Goal: Information Seeking & Learning: Learn about a topic

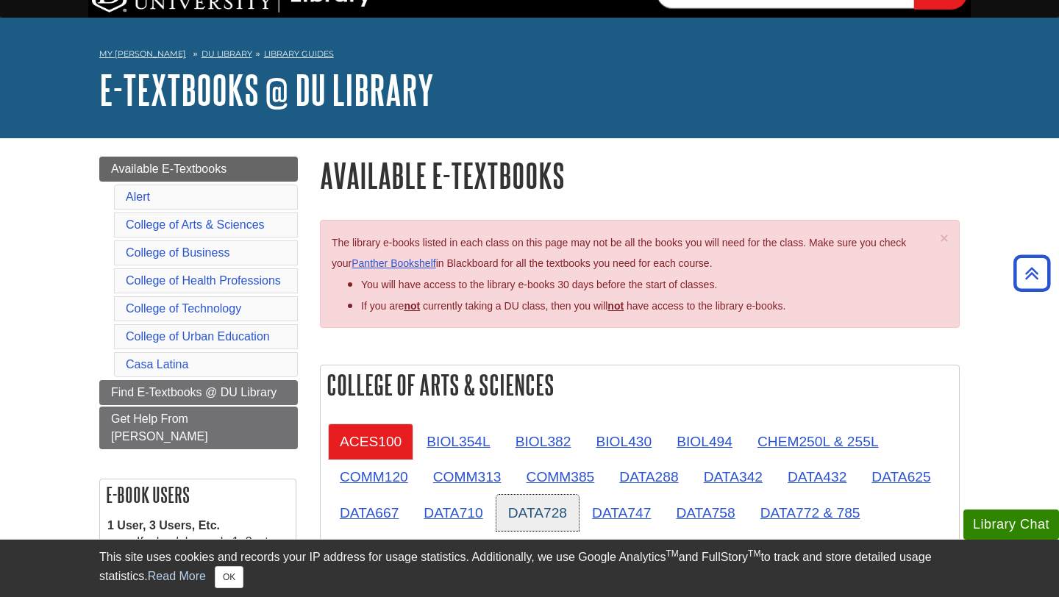
scroll to position [4, 0]
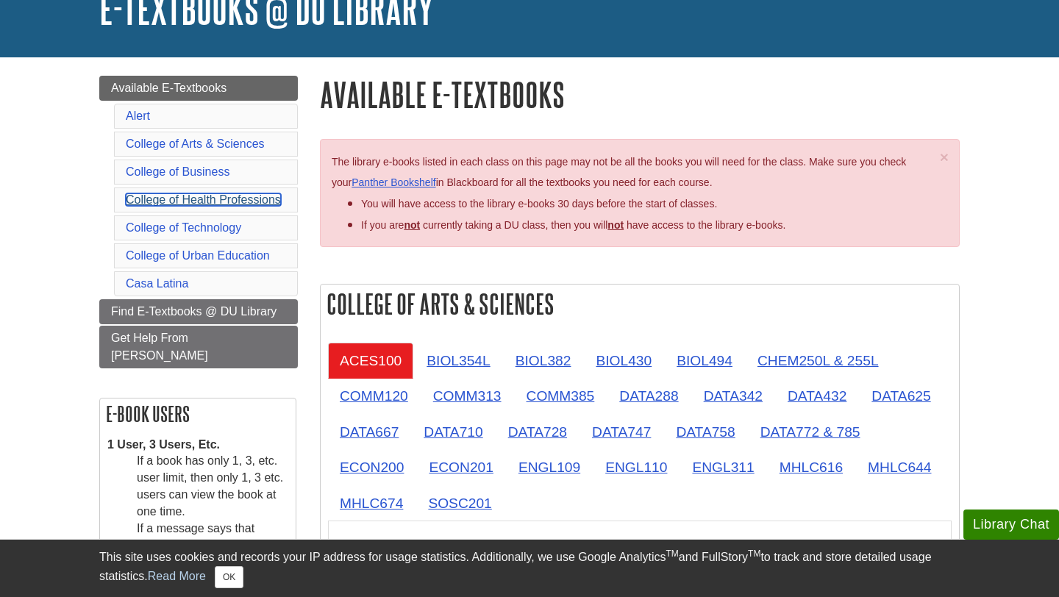
click at [238, 199] on link "College of Health Professions" at bounding box center [203, 199] width 155 height 12
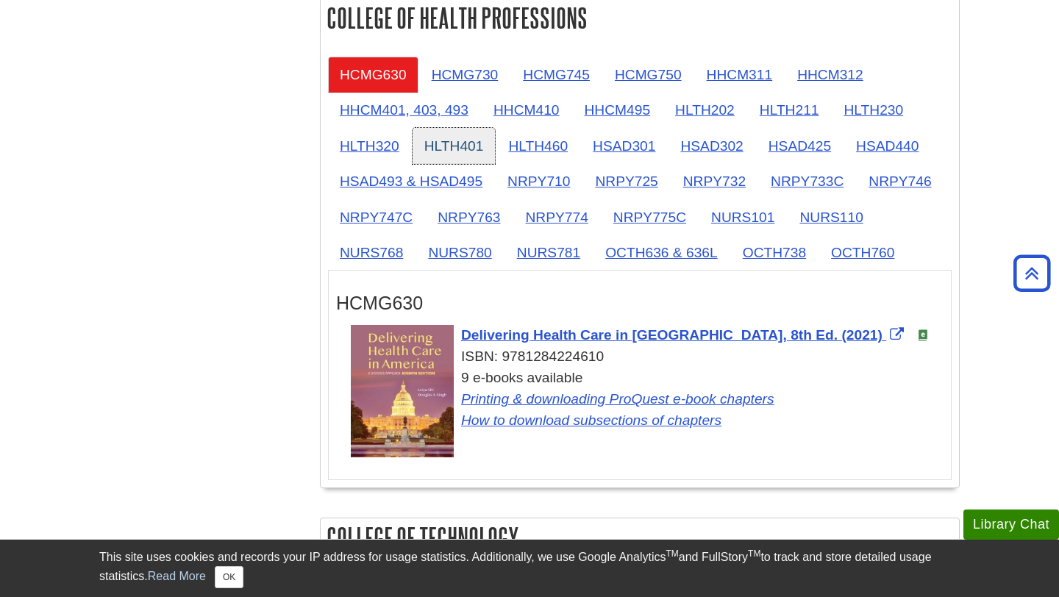
click at [474, 157] on link "HLTH401" at bounding box center [453, 146] width 83 height 36
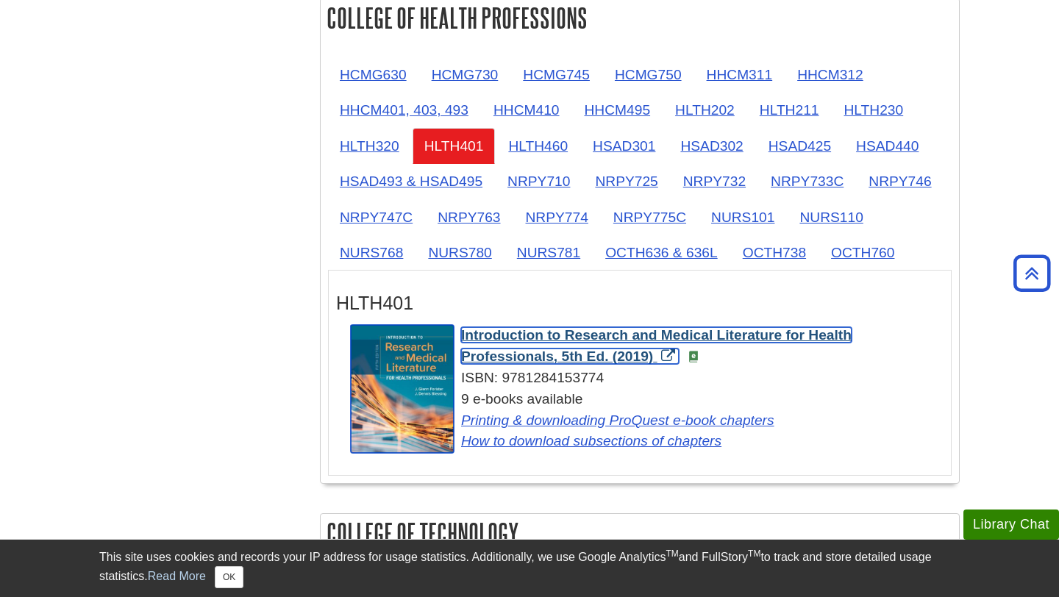
click at [568, 363] on span "Introduction to Research and Medical Literature for Health Professionals, 5th E…" at bounding box center [656, 345] width 390 height 37
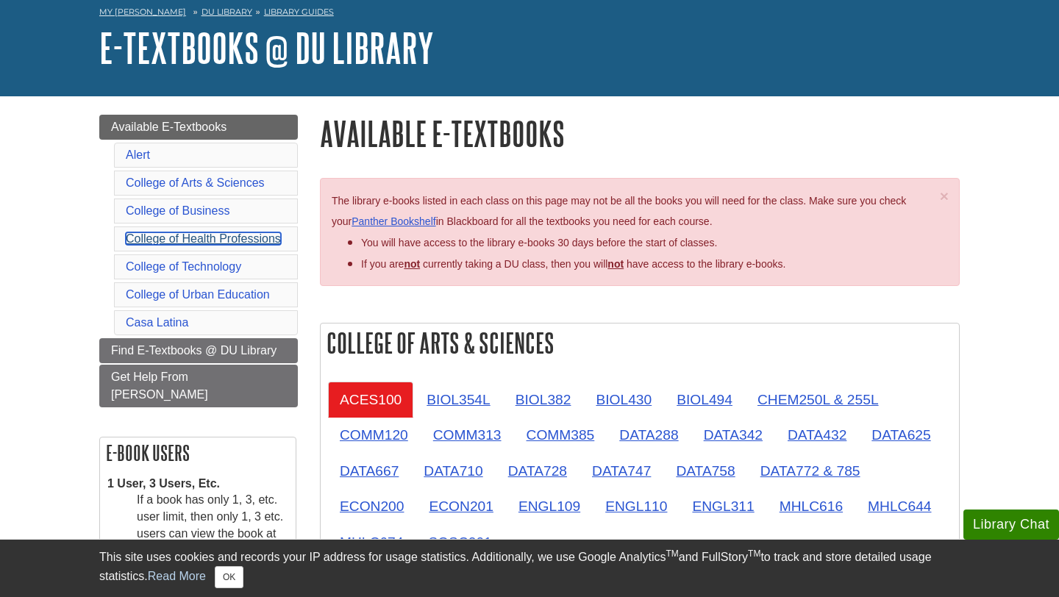
click at [257, 243] on link "College of Health Professions" at bounding box center [203, 238] width 155 height 12
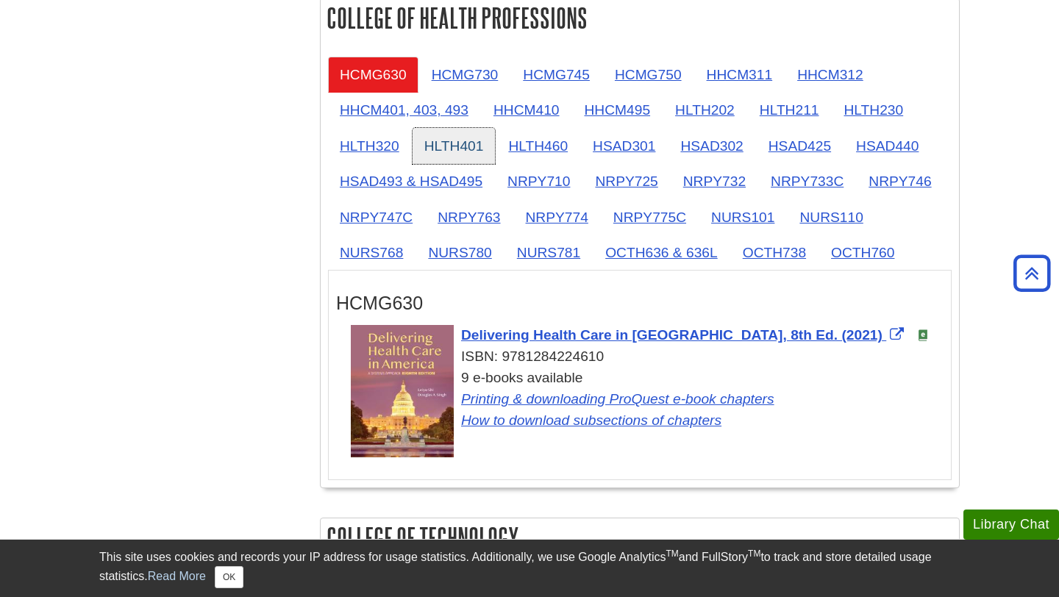
click at [457, 148] on link "HLTH401" at bounding box center [453, 146] width 83 height 36
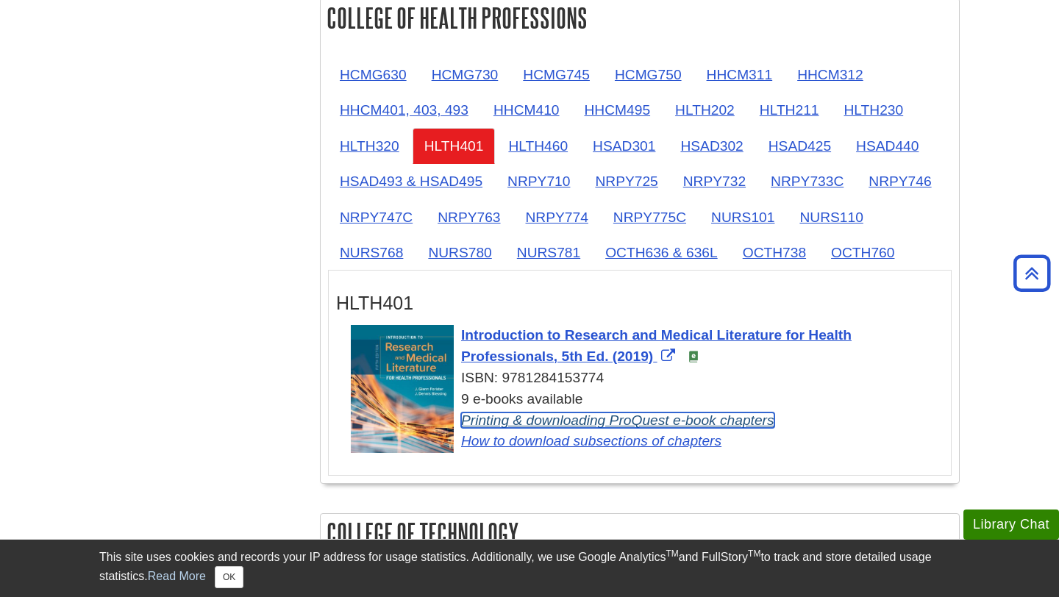
click at [543, 426] on link "Printing & downloading ProQuest e-book chapters" at bounding box center [617, 419] width 313 height 15
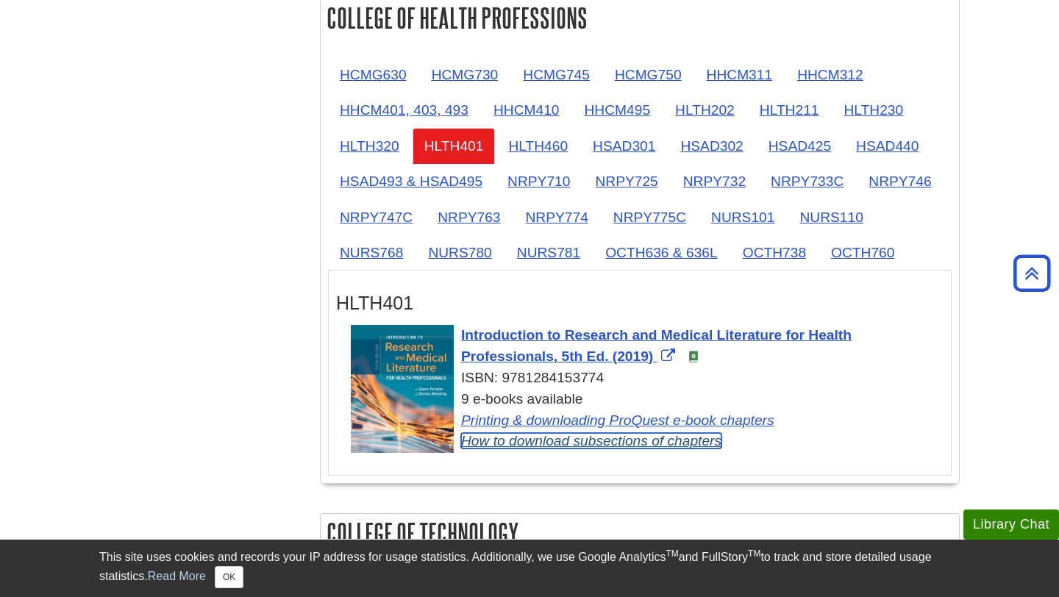
click at [601, 446] on link "How to download subsections of chapters" at bounding box center [591, 440] width 260 height 15
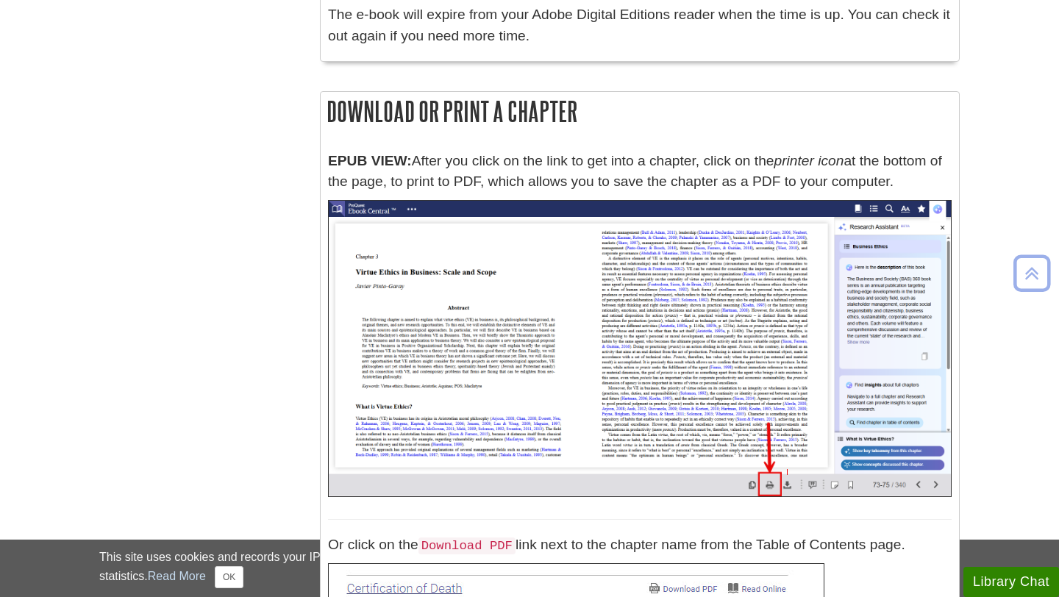
scroll to position [4459, 0]
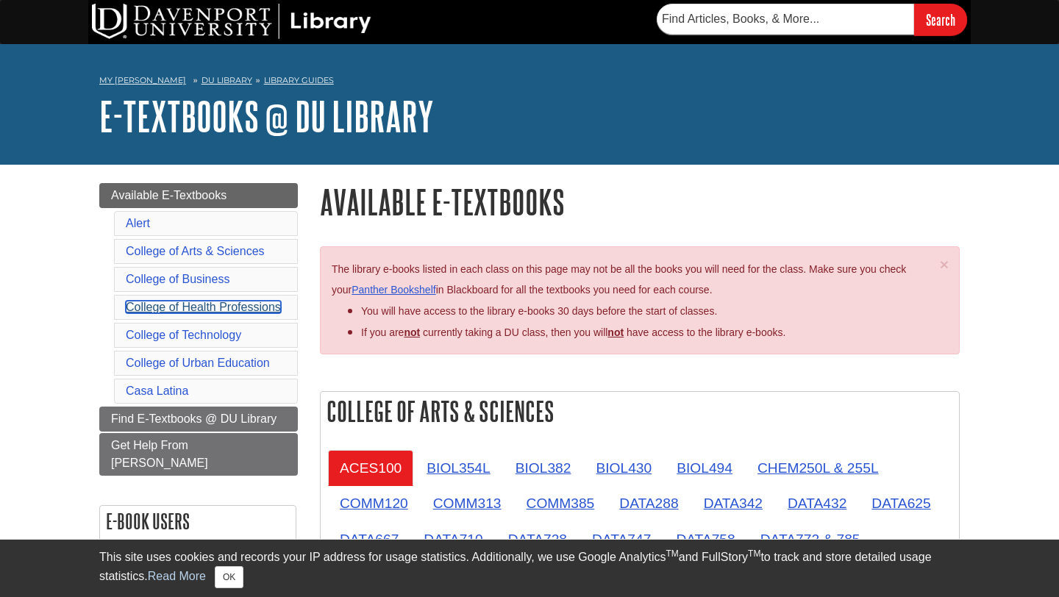
click at [239, 313] on link "College of Health Professions" at bounding box center [203, 307] width 155 height 12
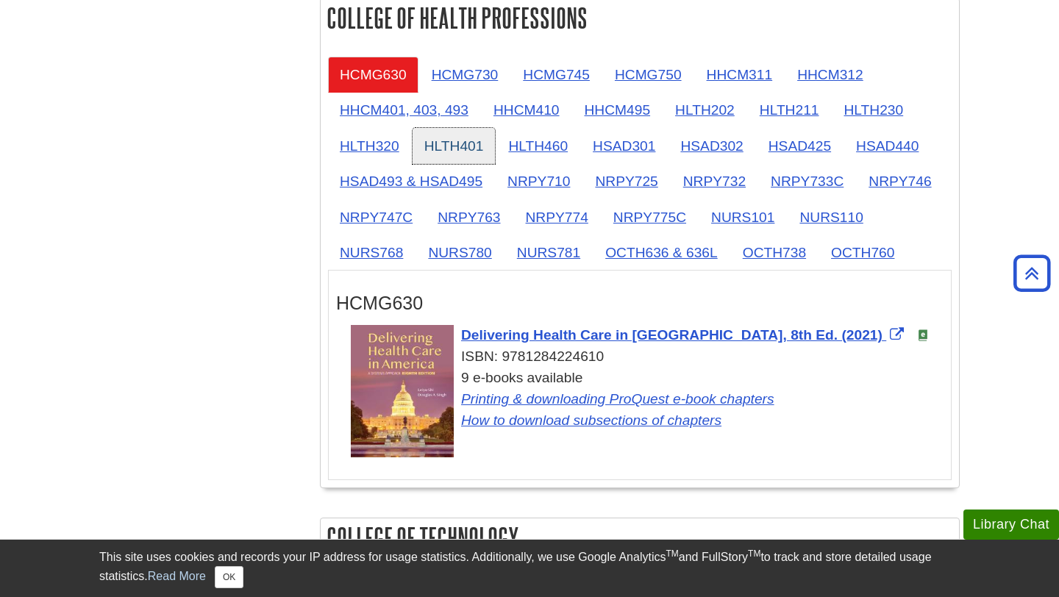
click at [464, 149] on link "HLTH401" at bounding box center [453, 146] width 83 height 36
